Goal: Transaction & Acquisition: Subscribe to service/newsletter

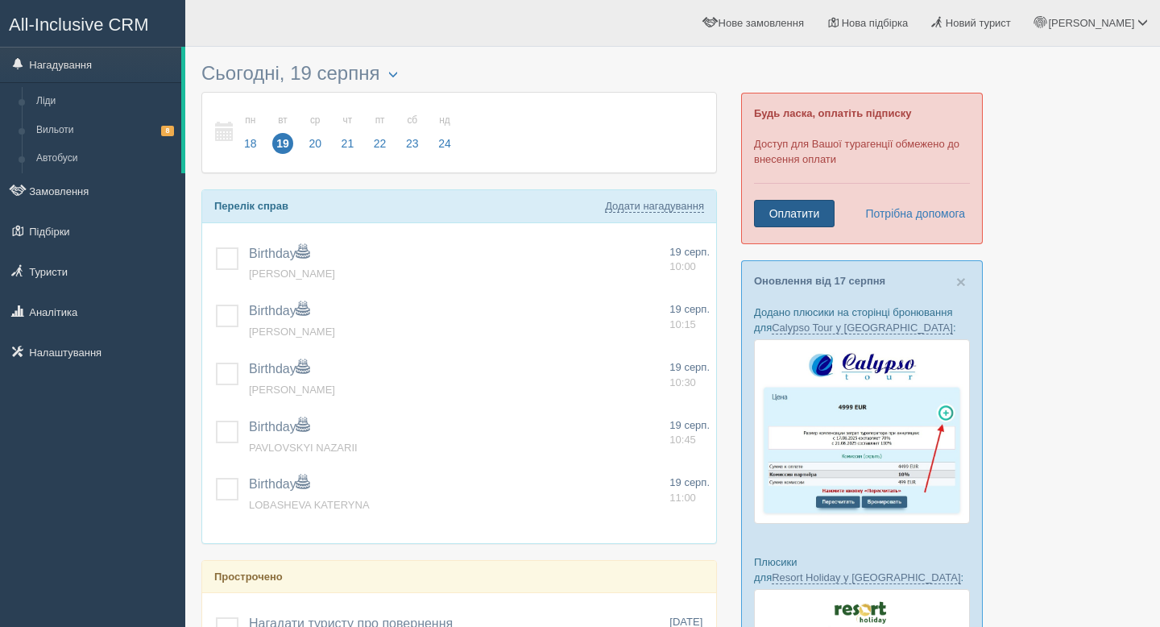
click at [801, 216] on link "Оплатити" at bounding box center [794, 213] width 81 height 27
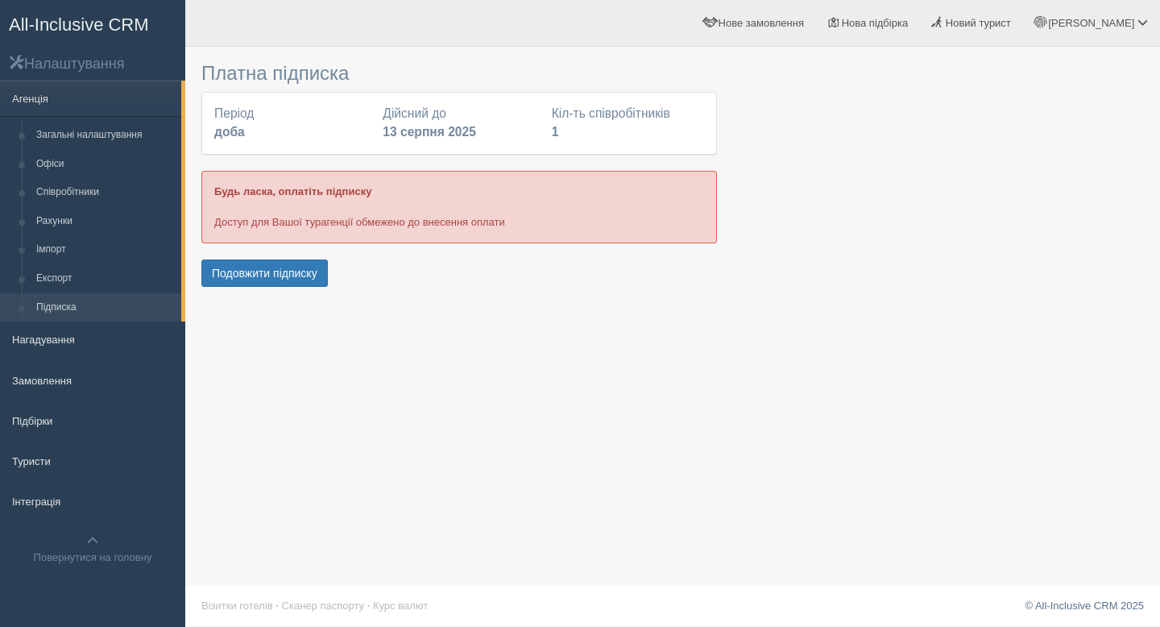
click at [230, 135] on b "доба" at bounding box center [229, 132] width 31 height 14
click at [268, 278] on button "Подовжити підписку" at bounding box center [264, 272] width 126 height 27
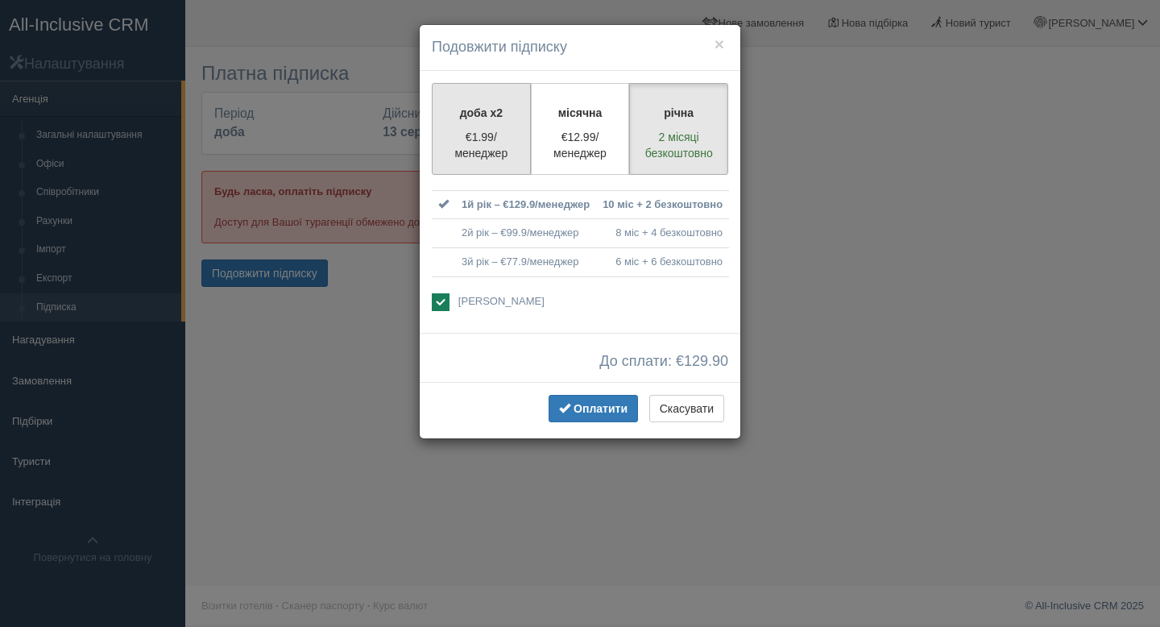
click at [480, 139] on p "€1.99/менеджер" at bounding box center [481, 145] width 78 height 32
radio input "true"
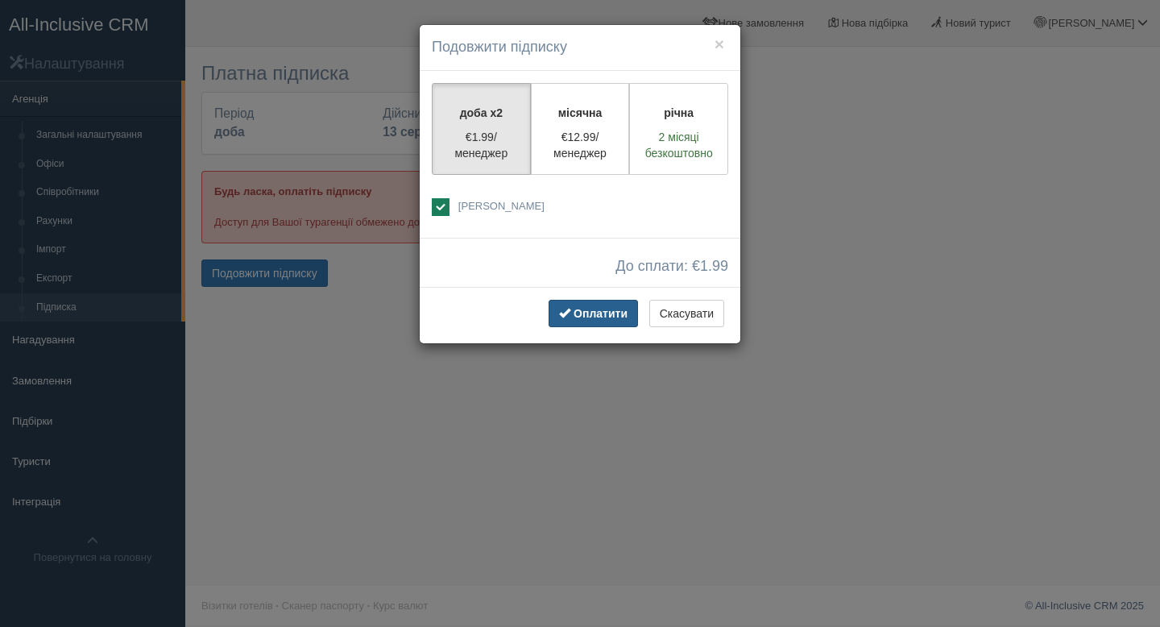
click at [603, 315] on span "Оплатити" at bounding box center [600, 313] width 54 height 13
